Goal: Book appointment/travel/reservation

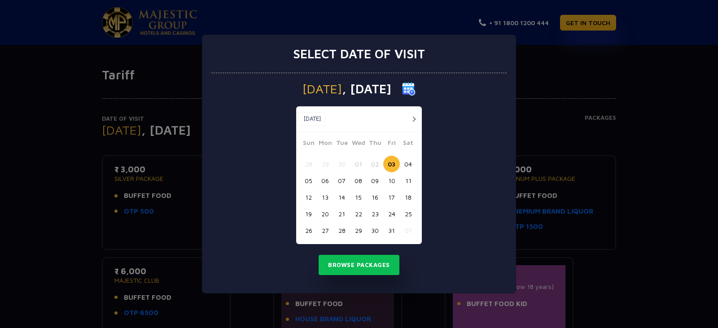
click at [403, 162] on button "04" at bounding box center [408, 164] width 17 height 17
click at [367, 268] on button "Browse Packages" at bounding box center [359, 265] width 81 height 21
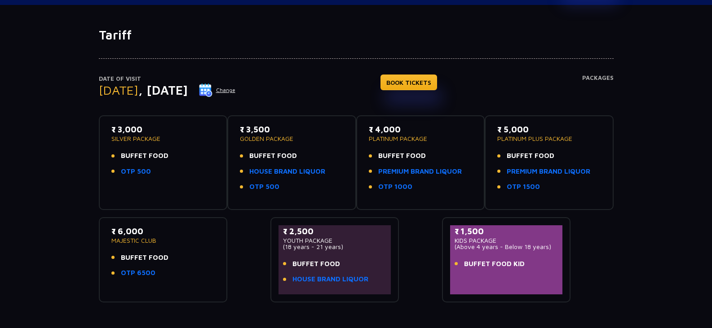
scroll to position [33, 0]
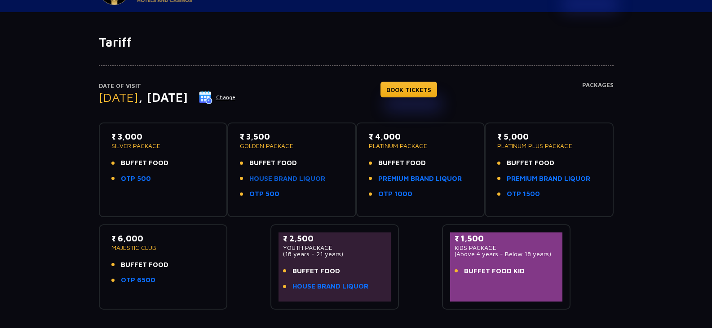
click at [289, 182] on link "HOUSE BRAND LIQUOR" at bounding box center [287, 179] width 76 height 10
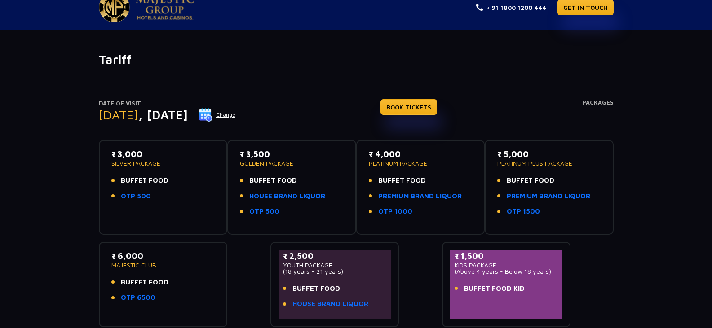
scroll to position [0, 0]
